Goal: Navigation & Orientation: Find specific page/section

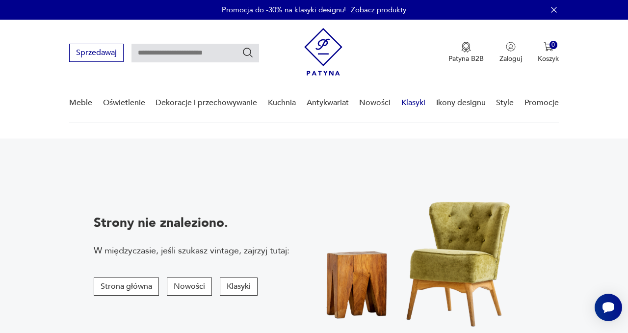
click at [423, 103] on link "Klasyki" at bounding box center [413, 103] width 24 height 38
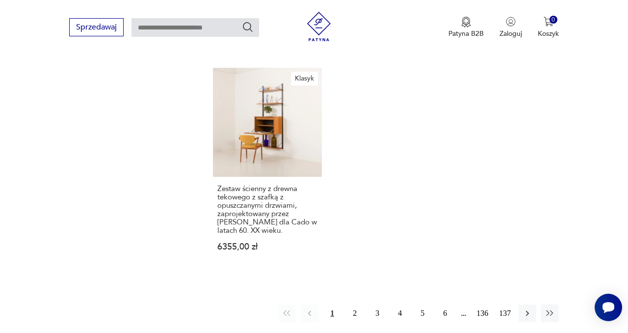
scroll to position [1202, 0]
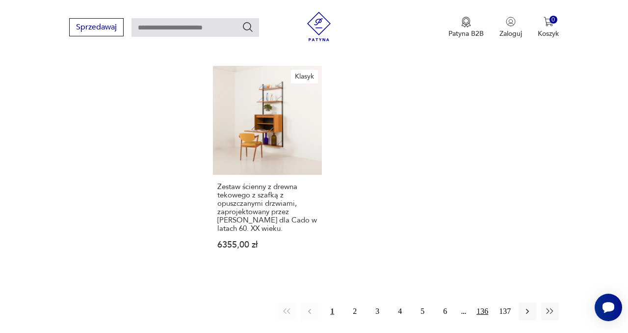
click at [479, 302] on button "136" at bounding box center [483, 311] width 18 height 18
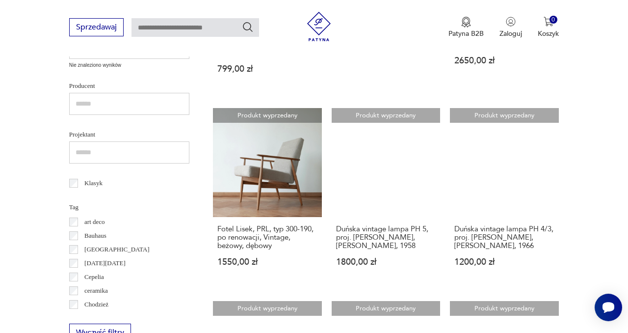
scroll to position [322, 0]
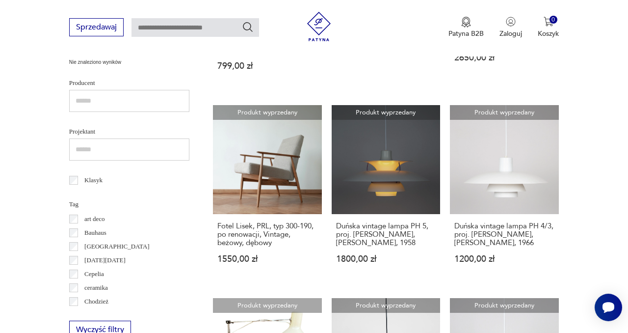
click at [101, 274] on p "Cepelia" at bounding box center [94, 273] width 20 height 11
